Goal: Task Accomplishment & Management: Use online tool/utility

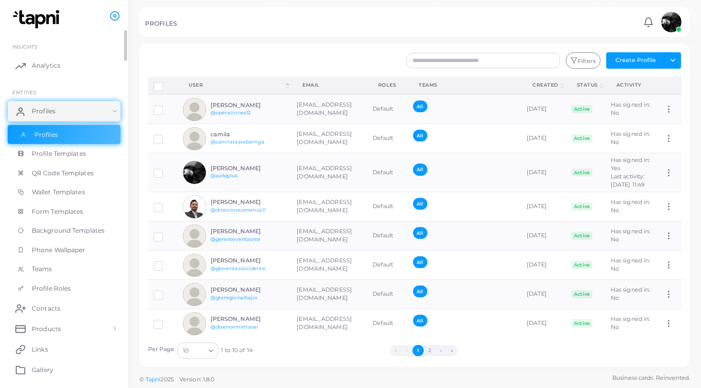
click at [75, 132] on link "Profiles" at bounding box center [64, 134] width 113 height 19
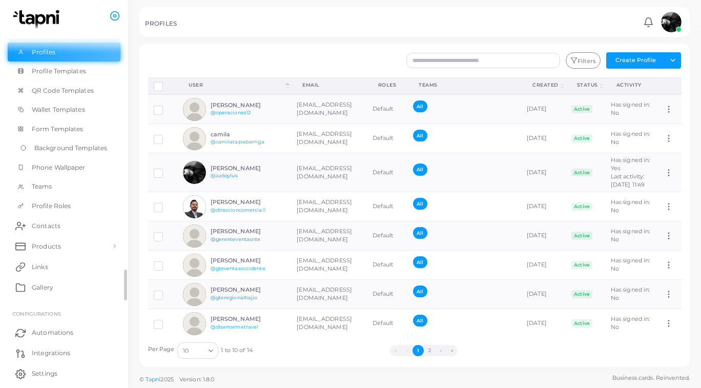
scroll to position [83, 0]
click at [79, 246] on link "Products" at bounding box center [64, 245] width 113 height 20
click at [72, 267] on link "Products" at bounding box center [64, 268] width 113 height 19
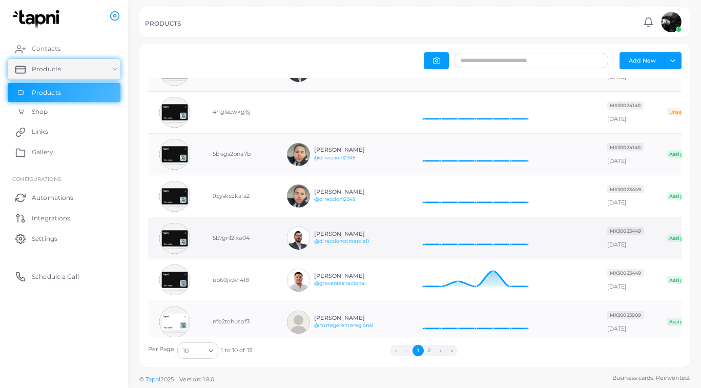
scroll to position [52, 0]
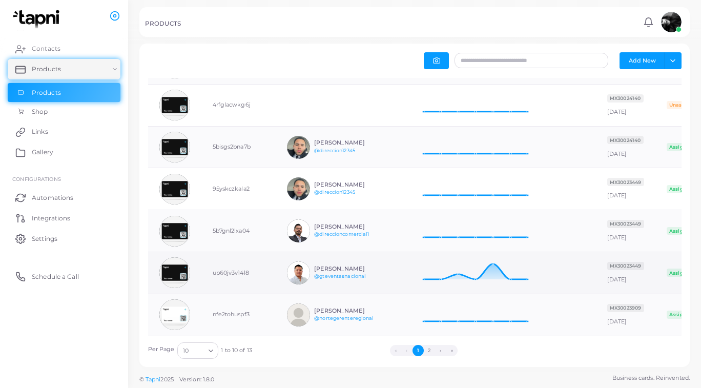
click at [172, 273] on img at bounding box center [174, 272] width 31 height 31
click at [239, 269] on td "up60jv3v14l8" at bounding box center [238, 273] width 75 height 42
click at [317, 271] on h6 "[PERSON_NAME]" at bounding box center [351, 268] width 75 height 7
click at [309, 272] on div "ISRAEL MANRÍQUEZ @gteventasnacional" at bounding box center [338, 272] width 102 height 23
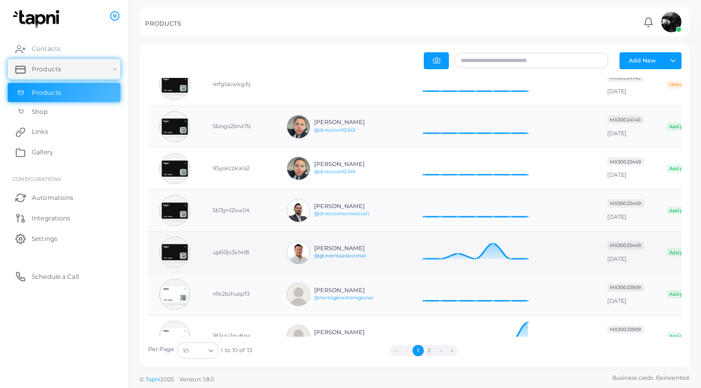
scroll to position [99, 0]
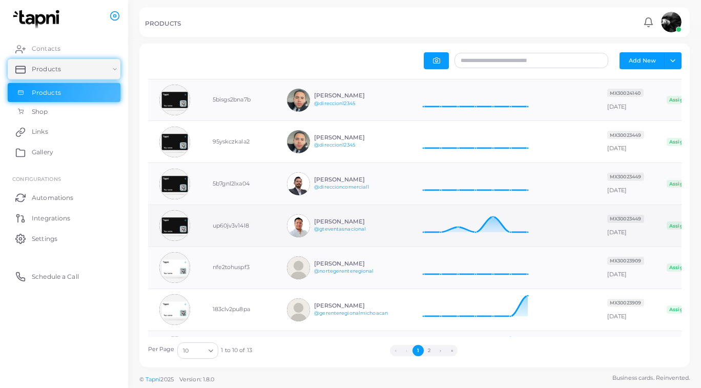
click at [237, 223] on td "up60jv3v14l8" at bounding box center [238, 226] width 75 height 42
click at [335, 228] on link "@gteventasnacional" at bounding box center [340, 229] width 52 height 6
click at [179, 226] on img at bounding box center [174, 225] width 31 height 31
click at [614, 222] on span "MX30023449" at bounding box center [625, 219] width 37 height 8
click at [341, 229] on link "@gteventasnacional" at bounding box center [340, 229] width 52 height 6
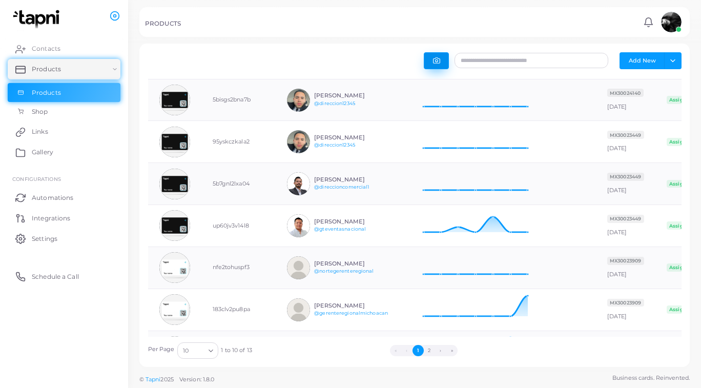
click at [436, 63] on icon "button" at bounding box center [436, 60] width 7 height 7
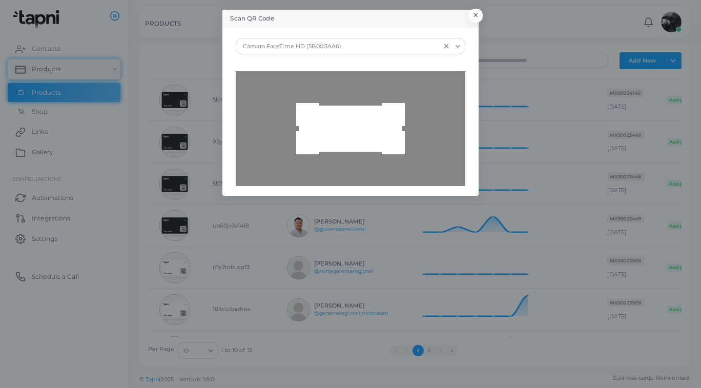
type input "**********"
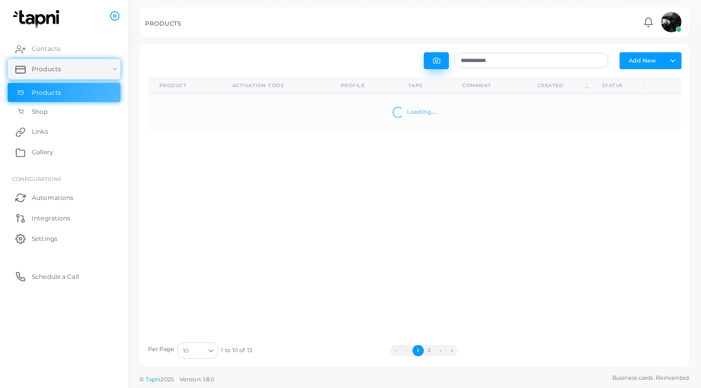
scroll to position [0, 0]
click at [425, 113] on div "There are no records to show" at bounding box center [414, 111] width 511 height 8
click at [74, 96] on link "Products" at bounding box center [64, 92] width 113 height 19
click at [59, 110] on link "Shop" at bounding box center [64, 111] width 113 height 19
click at [84, 95] on link "Products" at bounding box center [64, 92] width 113 height 19
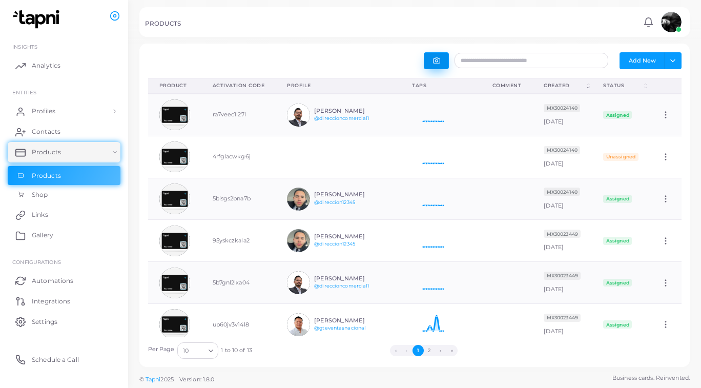
click at [437, 59] on icon "button" at bounding box center [436, 60] width 7 height 7
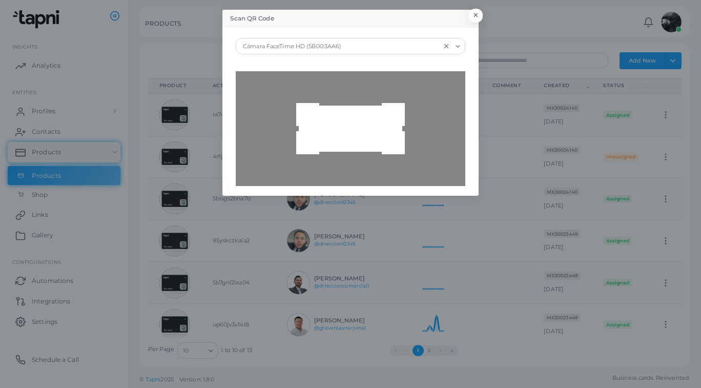
type input "**********"
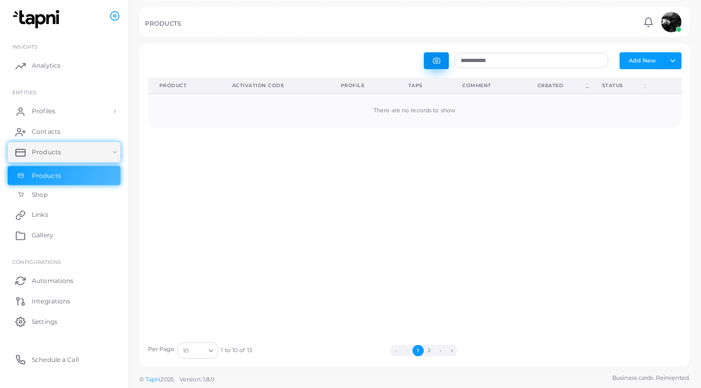
click at [443, 64] on button "button" at bounding box center [436, 60] width 25 height 17
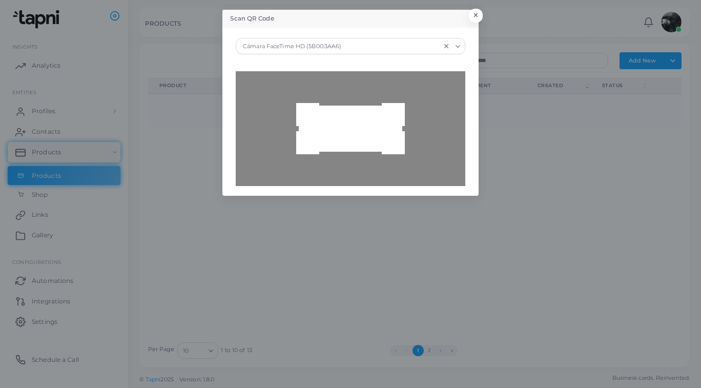
type input "**********"
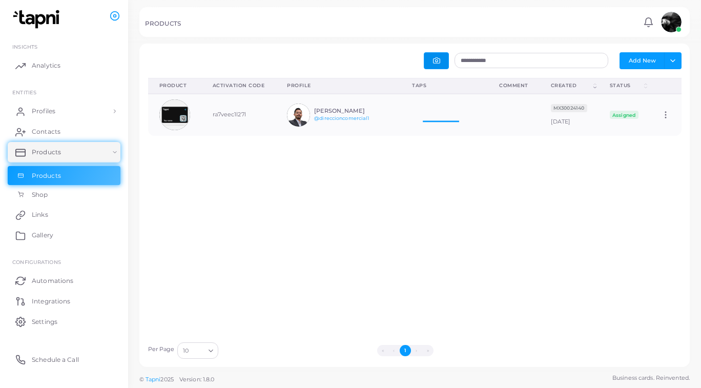
scroll to position [41, 75]
click at [76, 177] on link "Products" at bounding box center [64, 175] width 113 height 19
click at [56, 154] on span "Products" at bounding box center [48, 152] width 29 height 9
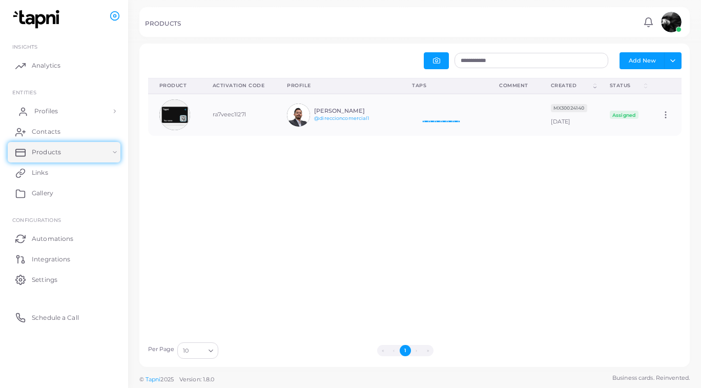
click at [43, 109] on span "Profiles" at bounding box center [46, 111] width 24 height 9
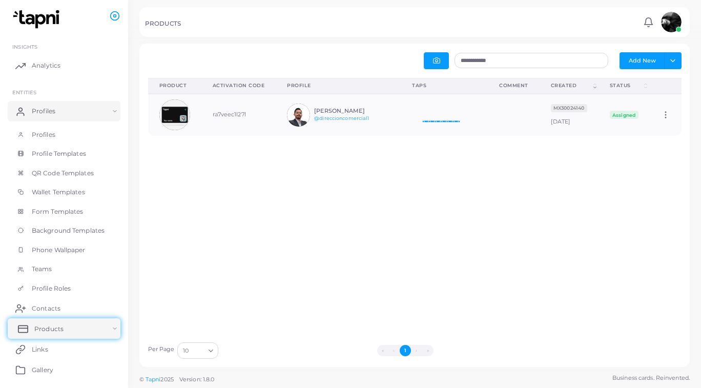
click at [37, 331] on span "Products" at bounding box center [48, 328] width 29 height 9
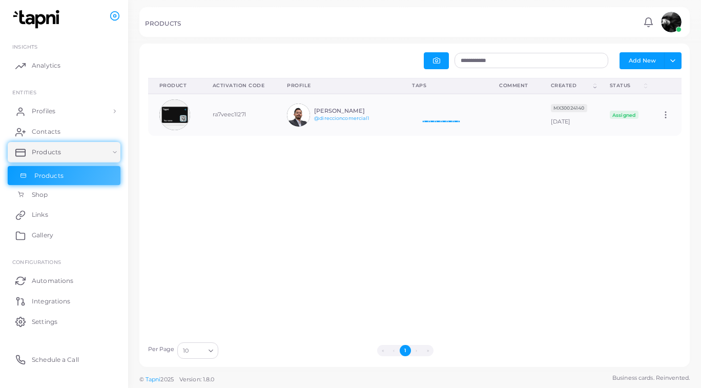
click at [60, 183] on link "Products" at bounding box center [64, 175] width 113 height 19
click at [67, 198] on link "Shop" at bounding box center [64, 194] width 113 height 19
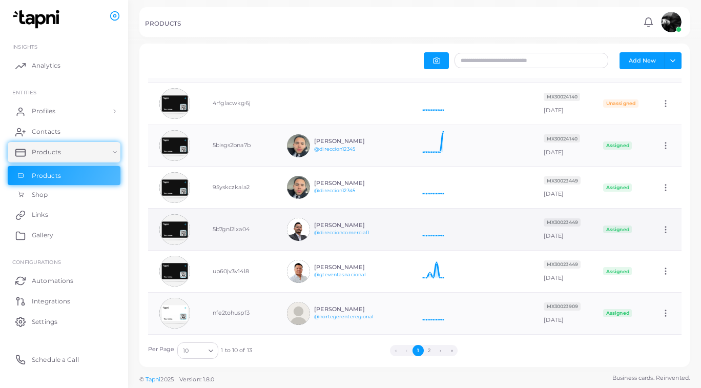
scroll to position [66, 0]
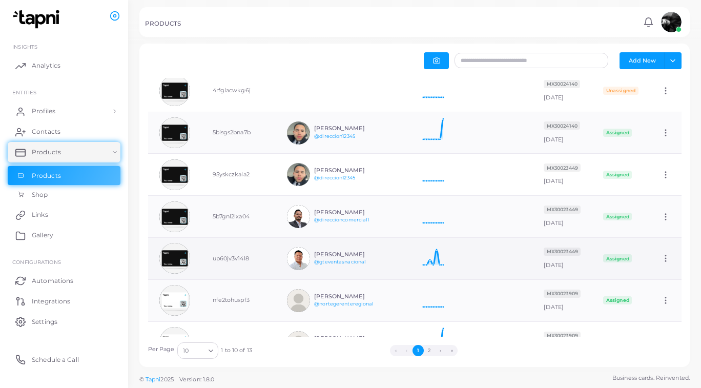
click at [241, 257] on td "up60jv3v14l8" at bounding box center [238, 259] width 75 height 42
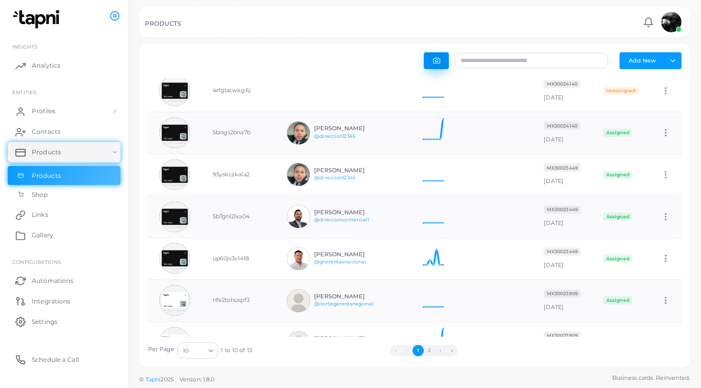
click at [434, 68] on button "button" at bounding box center [436, 60] width 25 height 17
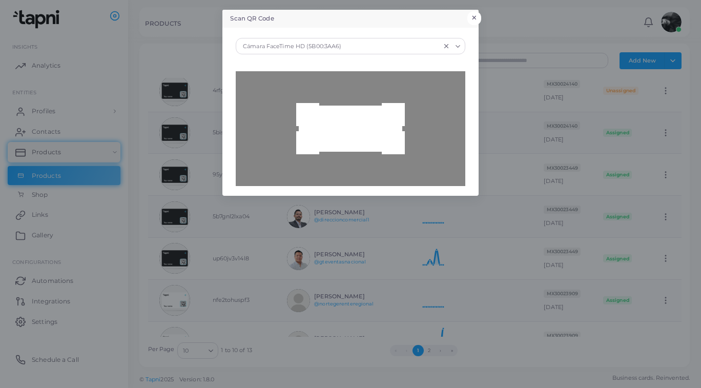
click at [474, 14] on button "×" at bounding box center [474, 17] width 14 height 13
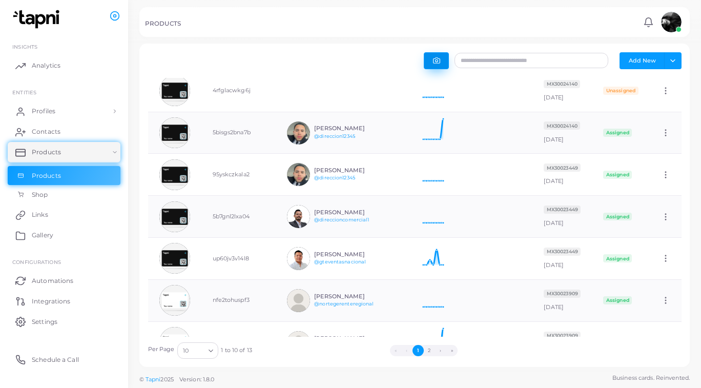
click at [438, 64] on button "button" at bounding box center [436, 60] width 25 height 17
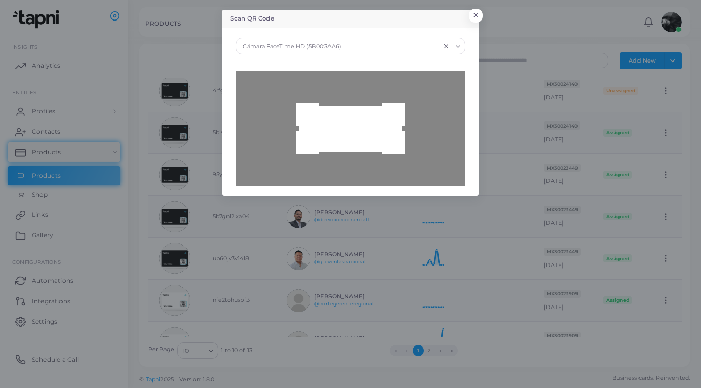
type input "**********"
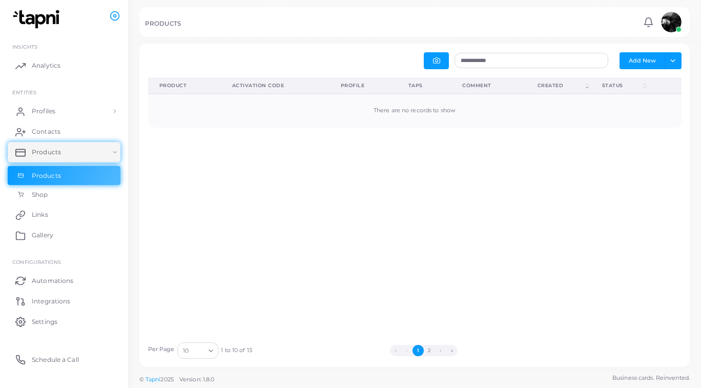
click at [436, 112] on div "There are no records to show" at bounding box center [414, 111] width 511 height 8
click at [498, 63] on input "**********" at bounding box center [532, 60] width 154 height 15
click at [66, 197] on link "Shop" at bounding box center [64, 194] width 113 height 19
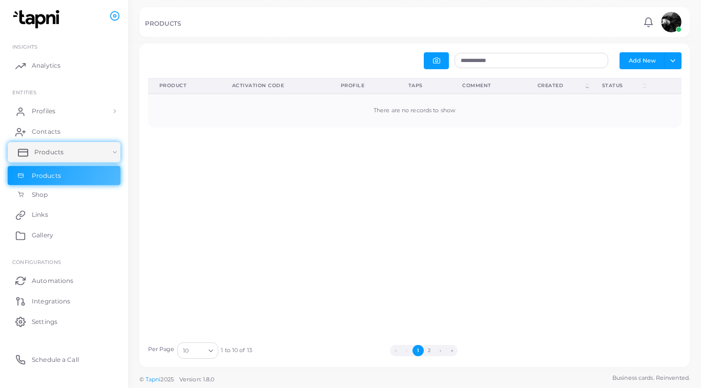
click at [67, 158] on link "Products" at bounding box center [64, 152] width 113 height 20
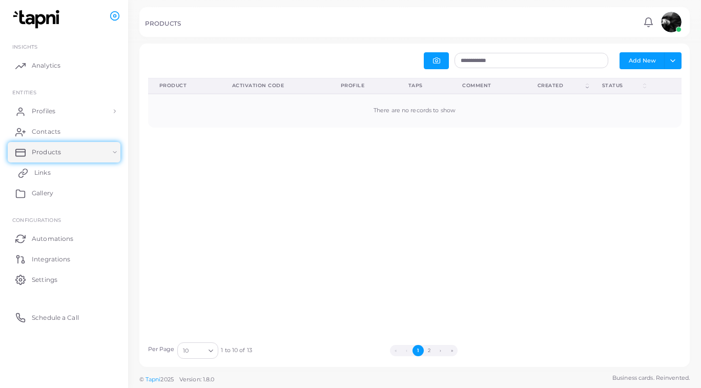
click at [47, 177] on link "Links" at bounding box center [64, 172] width 113 height 20
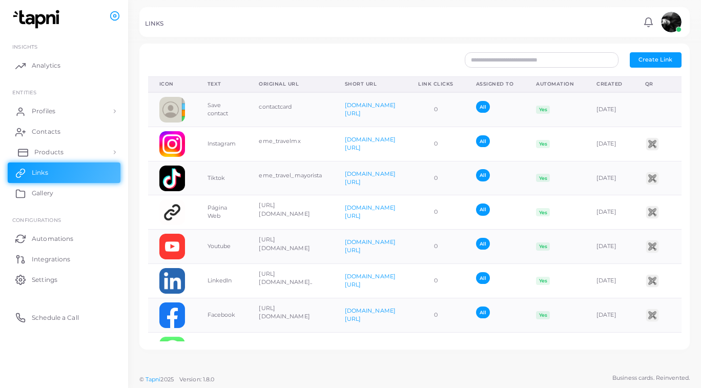
click at [45, 151] on span "Products" at bounding box center [48, 152] width 29 height 9
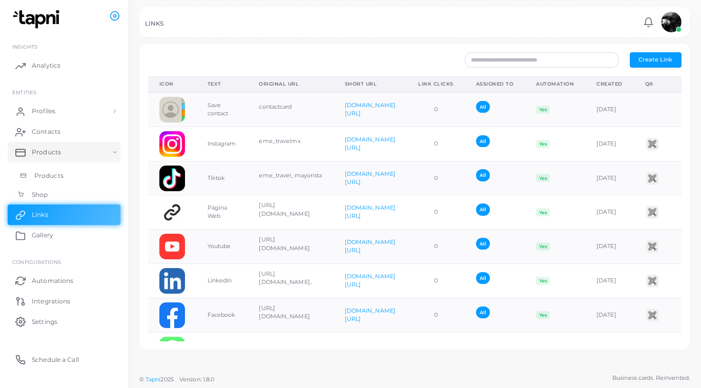
click at [46, 171] on span "Products" at bounding box center [48, 175] width 29 height 9
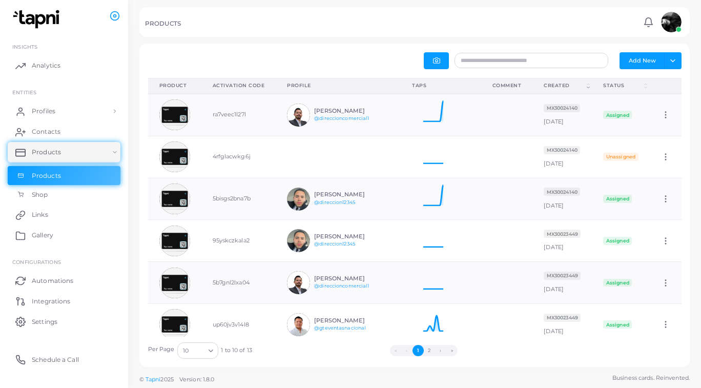
scroll to position [1, 1]
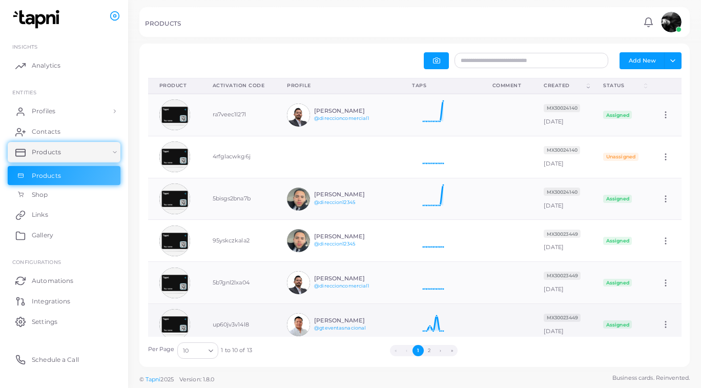
click at [665, 324] on circle at bounding box center [665, 324] width 1 height 1
click at [660, 340] on span "Edit" at bounding box center [658, 337] width 11 height 8
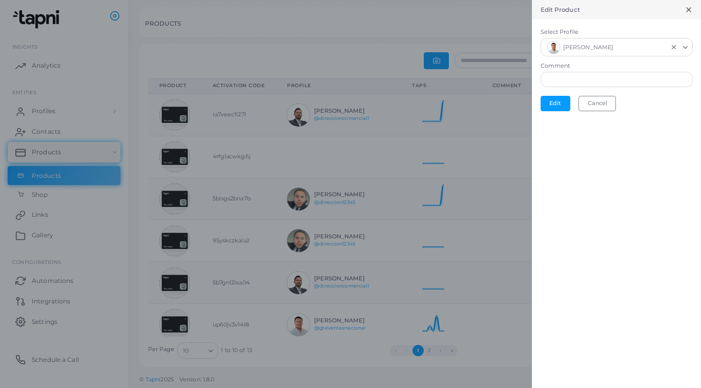
click at [613, 50] on div "[PERSON_NAME]" at bounding box center [606, 45] width 125 height 15
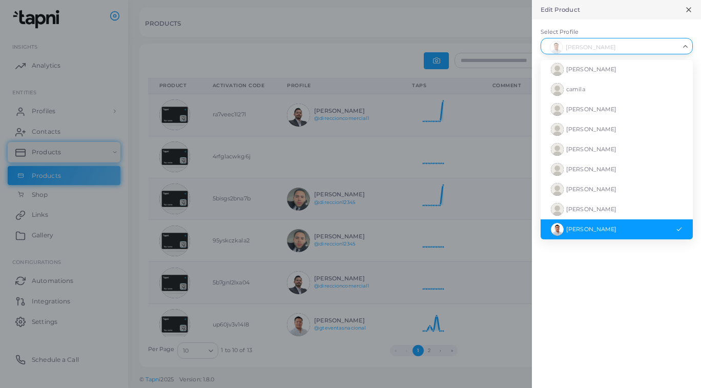
click at [613, 50] on input "Select Profile" at bounding box center [612, 45] width 134 height 11
click at [677, 32] on label "Select Profile" at bounding box center [617, 32] width 152 height 8
click at [677, 40] on input "Select Profile" at bounding box center [612, 45] width 134 height 11
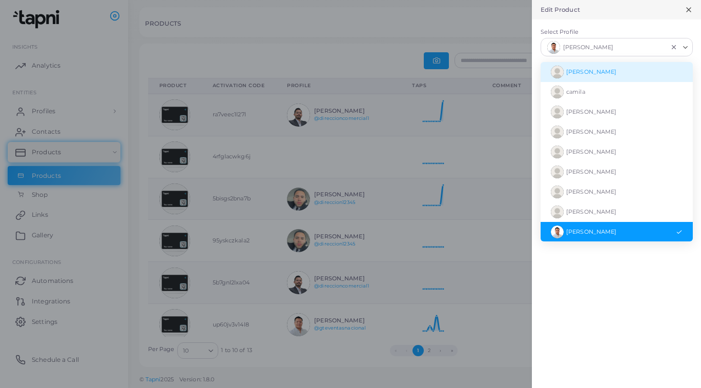
click at [636, 28] on label "Select Profile" at bounding box center [617, 32] width 152 height 8
click at [636, 40] on input "Select Profile" at bounding box center [642, 46] width 52 height 13
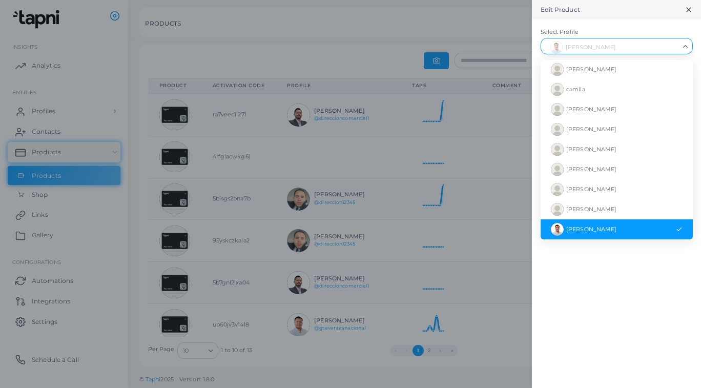
click at [586, 226] on span "[PERSON_NAME]" at bounding box center [591, 228] width 50 height 7
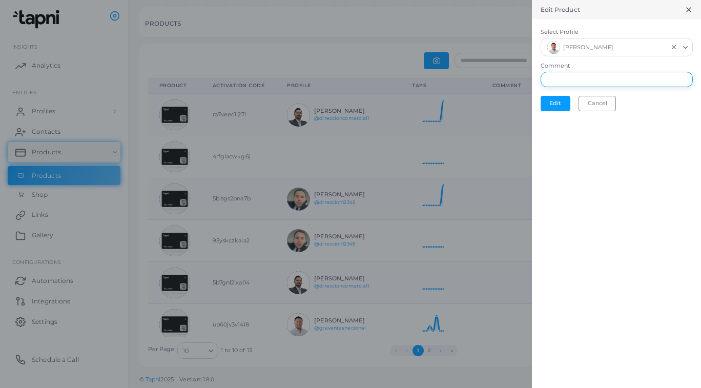
click at [553, 80] on input "Comment" at bounding box center [617, 79] width 152 height 15
click at [689, 11] on icon at bounding box center [689, 10] width 8 height 8
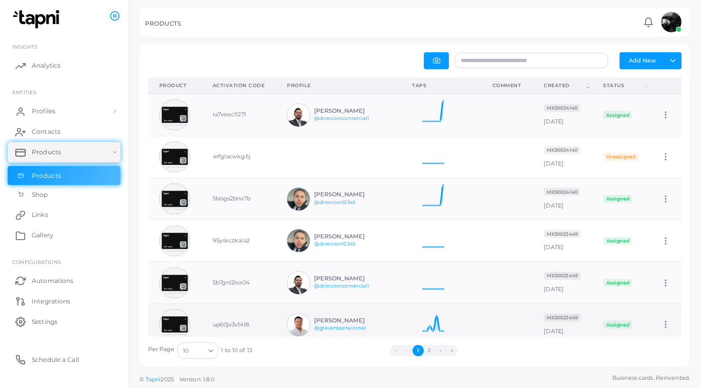
click at [618, 325] on span "Assigned" at bounding box center [617, 324] width 29 height 8
click at [550, 322] on td "MX30023449 [DATE]" at bounding box center [561, 325] width 59 height 42
click at [435, 324] on icon at bounding box center [430, 321] width 36 height 26
click at [353, 325] on link "@gteventasnacional" at bounding box center [340, 328] width 52 height 6
click at [234, 322] on td "up60jv3v14l8" at bounding box center [238, 325] width 75 height 42
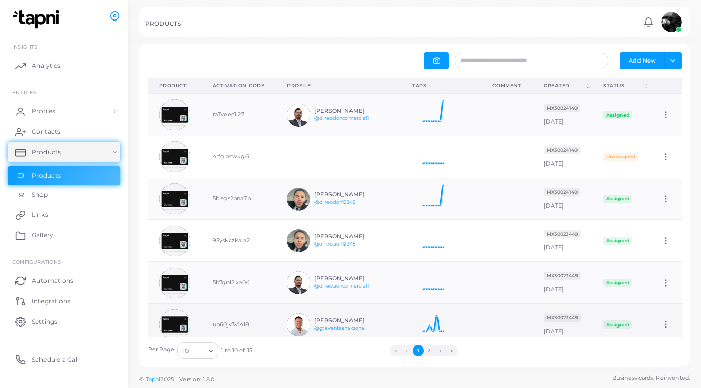
click at [177, 324] on img at bounding box center [174, 324] width 31 height 31
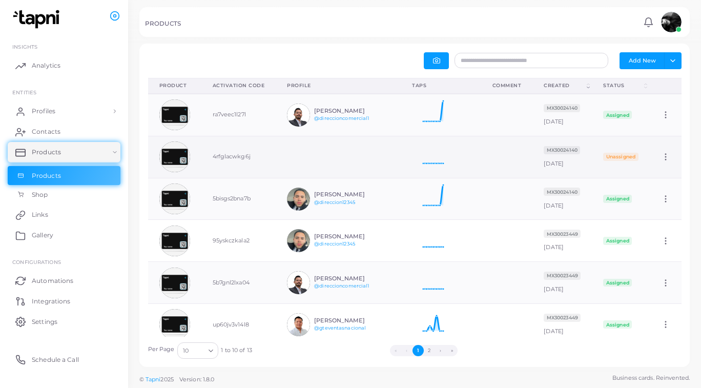
click at [380, 165] on td at bounding box center [338, 157] width 125 height 42
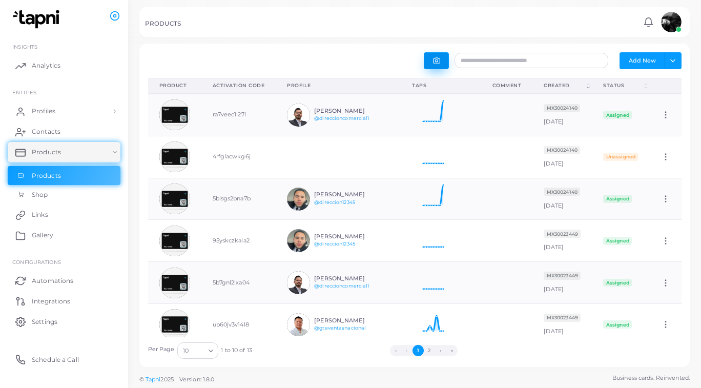
click at [433, 62] on button "button" at bounding box center [436, 60] width 25 height 17
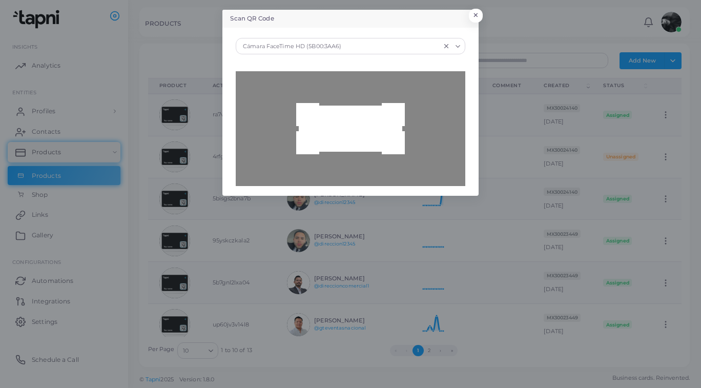
type input "**********"
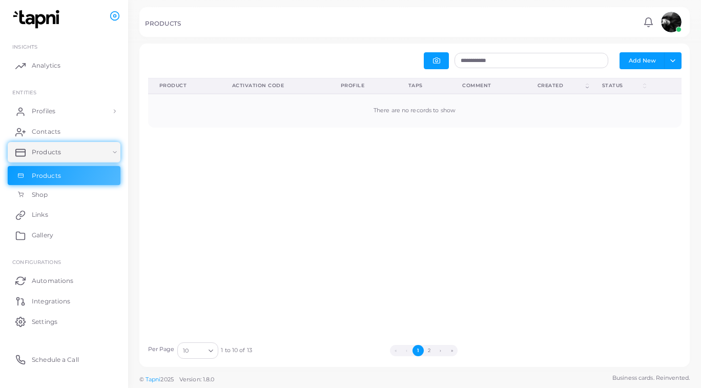
click at [423, 115] on td "There are no records to show" at bounding box center [414, 111] width 533 height 34
click at [47, 318] on span "Settings" at bounding box center [47, 321] width 26 height 9
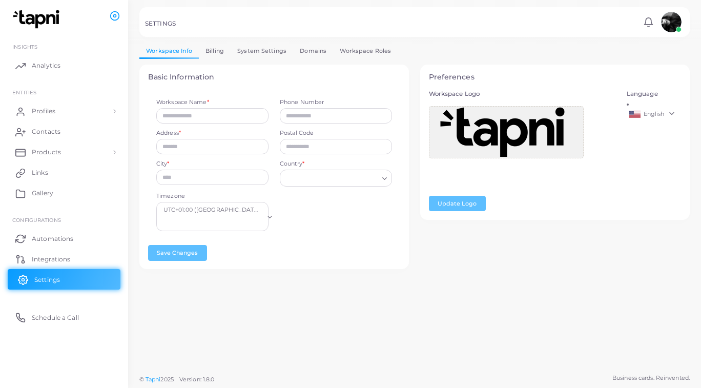
type input "**********"
click at [217, 53] on link "Billing" at bounding box center [215, 51] width 32 height 15
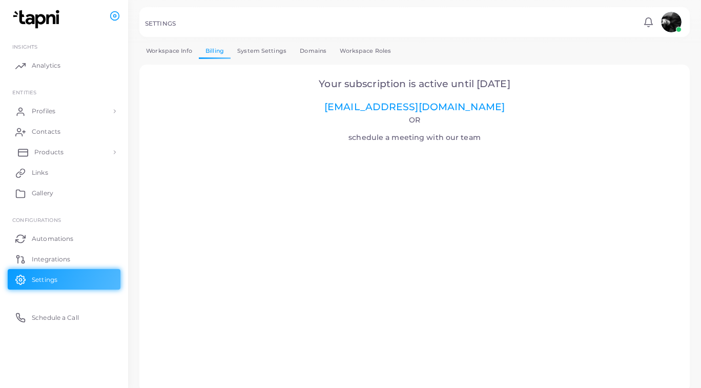
click at [51, 153] on span "Products" at bounding box center [48, 152] width 29 height 9
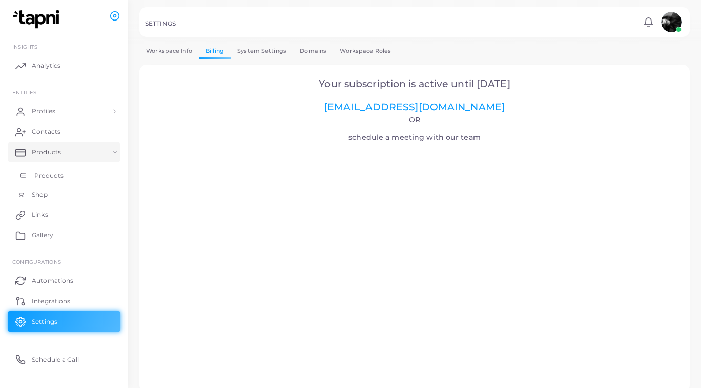
click at [49, 171] on span "Products" at bounding box center [48, 175] width 29 height 9
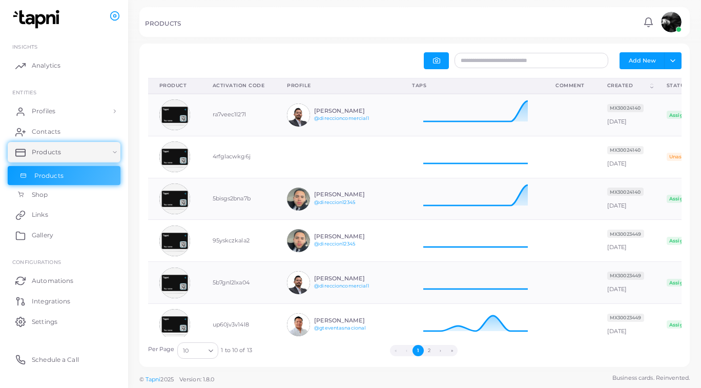
scroll to position [41, 143]
click at [561, 56] on input "text" at bounding box center [532, 60] width 154 height 15
paste input "**********"
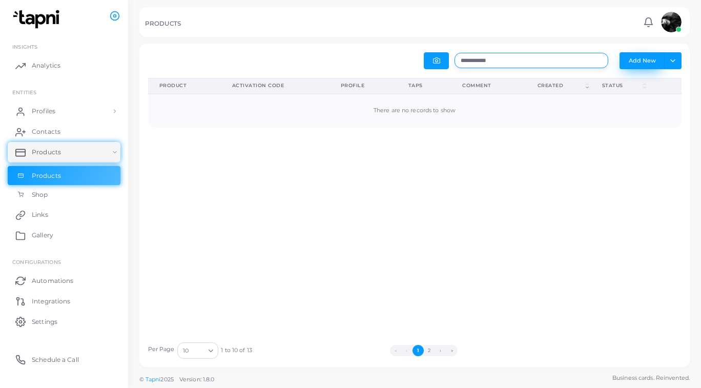
type input "**********"
click at [654, 61] on button "Add New" at bounding box center [642, 60] width 45 height 16
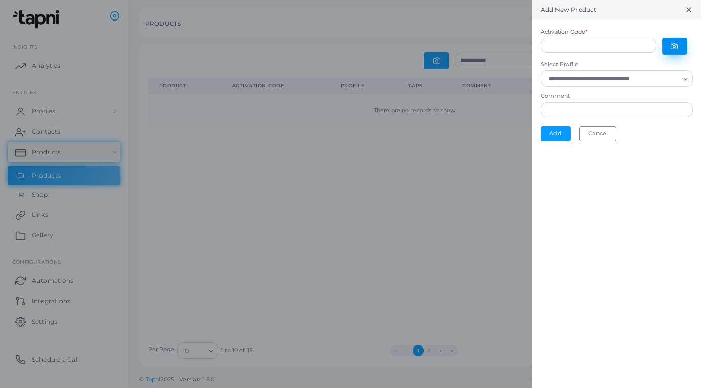
click at [676, 49] on icon "button" at bounding box center [674, 47] width 7 height 6
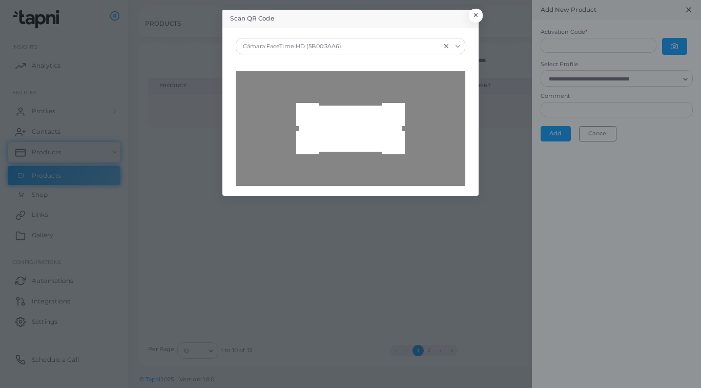
type input "**********"
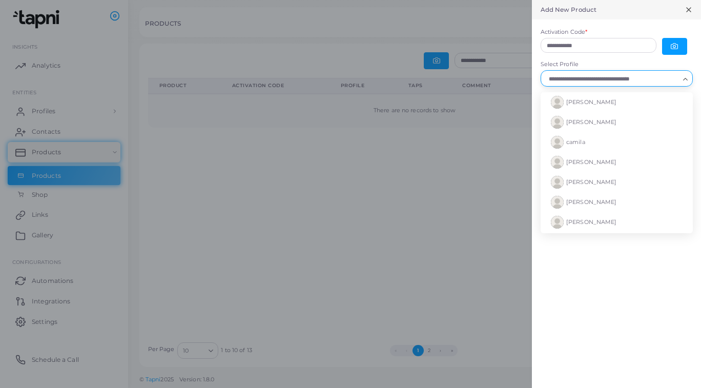
click at [589, 85] on div "Loading..." at bounding box center [617, 78] width 152 height 16
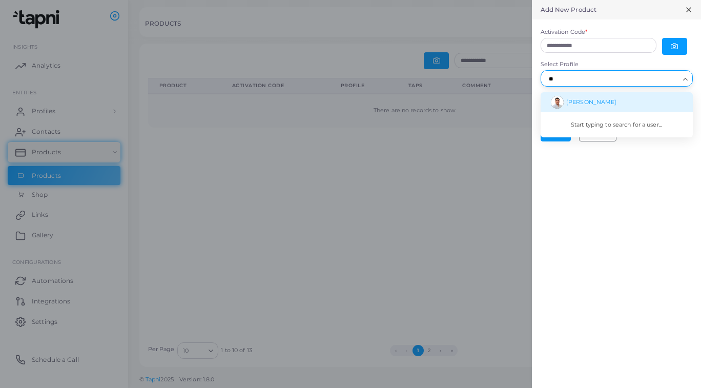
click at [592, 105] on span "[PERSON_NAME]" at bounding box center [591, 101] width 50 height 7
type input "**"
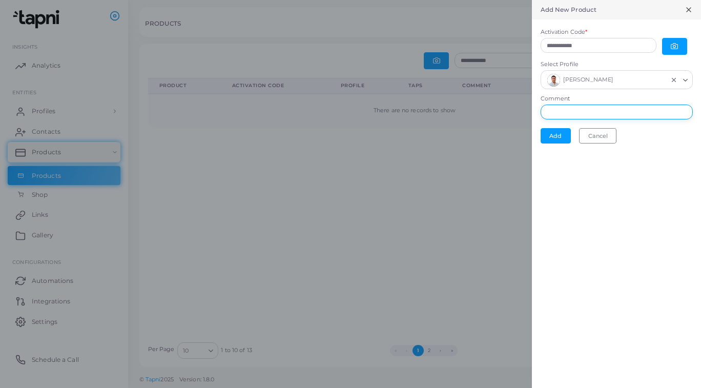
click at [591, 112] on input "Comment" at bounding box center [617, 112] width 152 height 15
click at [564, 135] on button "Add" at bounding box center [556, 135] width 30 height 15
